Goal: Information Seeking & Learning: Learn about a topic

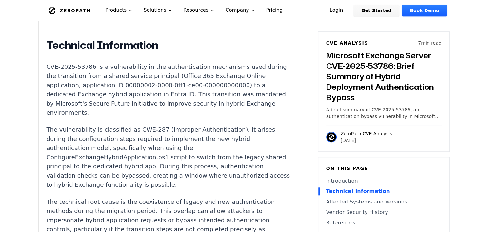
scroll to position [518, 0]
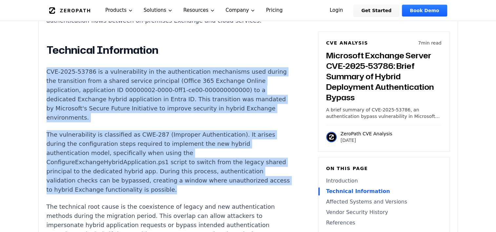
drag, startPoint x: 47, startPoint y: 72, endPoint x: 252, endPoint y: 196, distance: 239.8
copy div "CVE-2025-53786 is a vulnerability in the authentication mechanisms used during …"
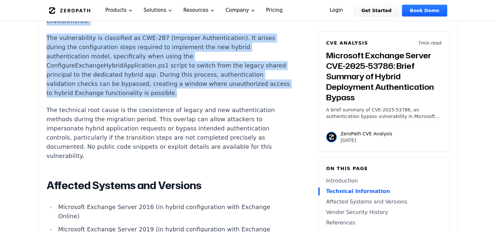
scroll to position [615, 0]
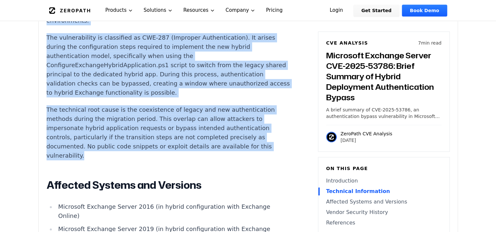
copy div "CVE-2025-53786 is a vulnerability in the authentication mechanisms used during …"
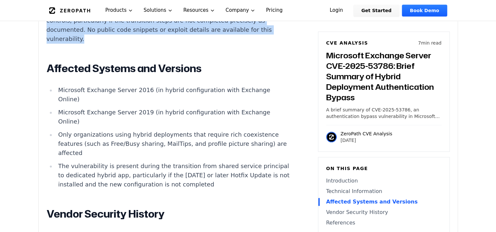
scroll to position [733, 0]
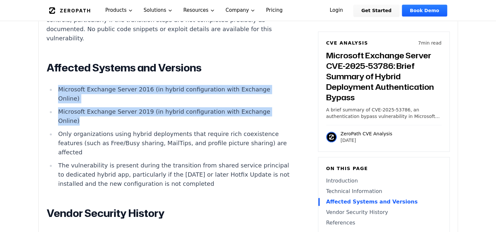
drag, startPoint x: 59, startPoint y: 88, endPoint x: 129, endPoint y: 123, distance: 77.7
click at [129, 123] on ul "Microsoft Exchange Server 2016 (in hybrid configuration with Exchange Online) M…" at bounding box center [169, 137] width 244 height 104
copy ul "Microsoft Exchange Server 2016 (in hybrid configuration with Exchange Online) M…"
drag, startPoint x: 254, startPoint y: 187, endPoint x: 27, endPoint y: 94, distance: 244.4
click at [27, 94] on main "How ZeroPath Works Learn the technical details of how ZeroPath works under the …" at bounding box center [248, 165] width 496 height 1796
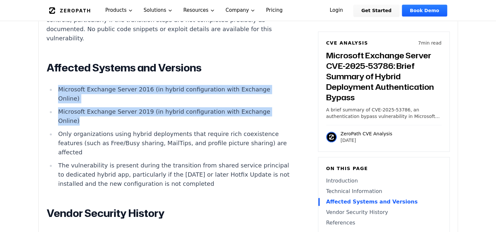
copy ul "Microsoft Exchange Server 2016 (in hybrid configuration with Exchange Online) M…"
